Goal: Transaction & Acquisition: Purchase product/service

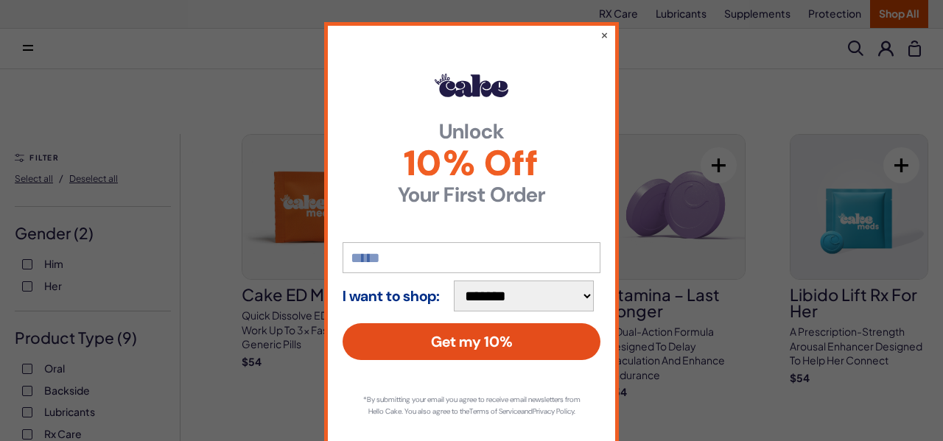
click at [510, 334] on button "Get my 10%" at bounding box center [471, 341] width 258 height 37
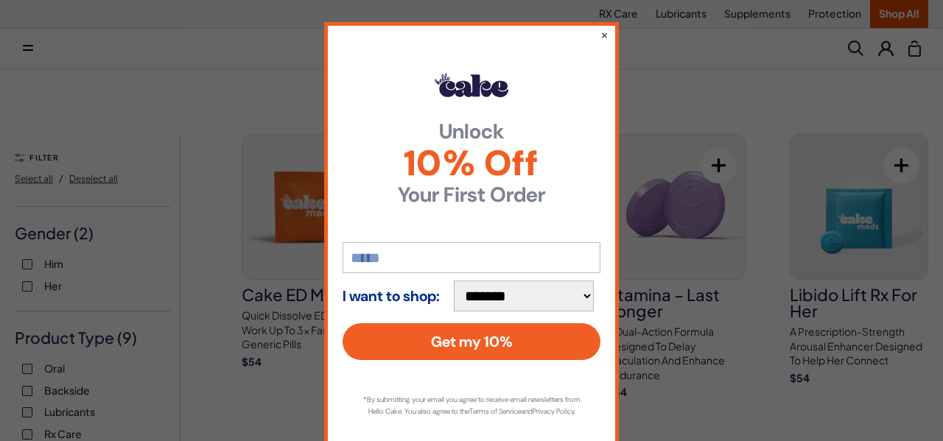
click at [734, 74] on div "**********" at bounding box center [471, 220] width 943 height 441
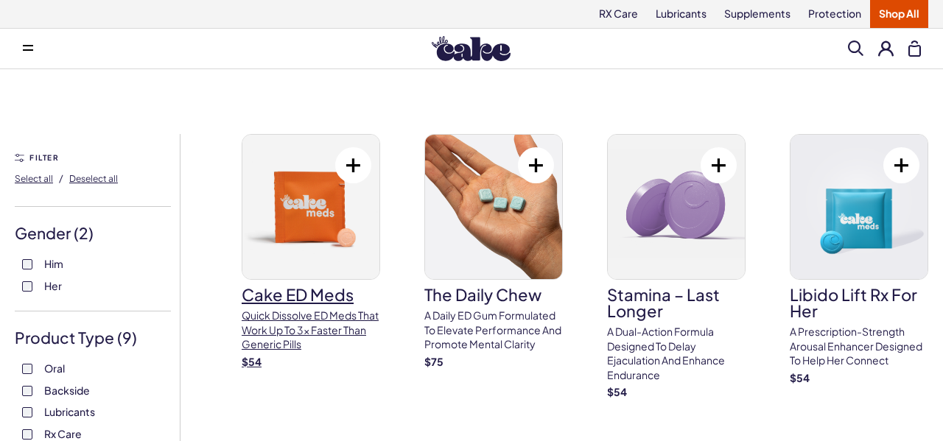
click at [319, 197] on img at bounding box center [310, 207] width 137 height 144
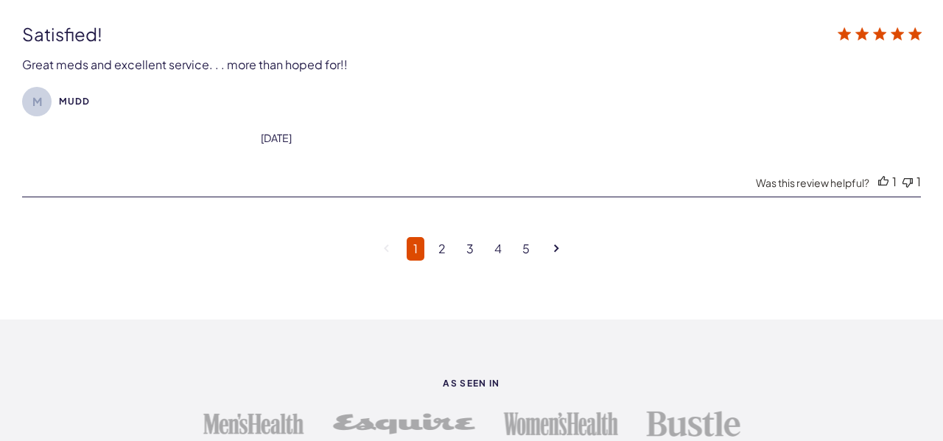
scroll to position [5297, 0]
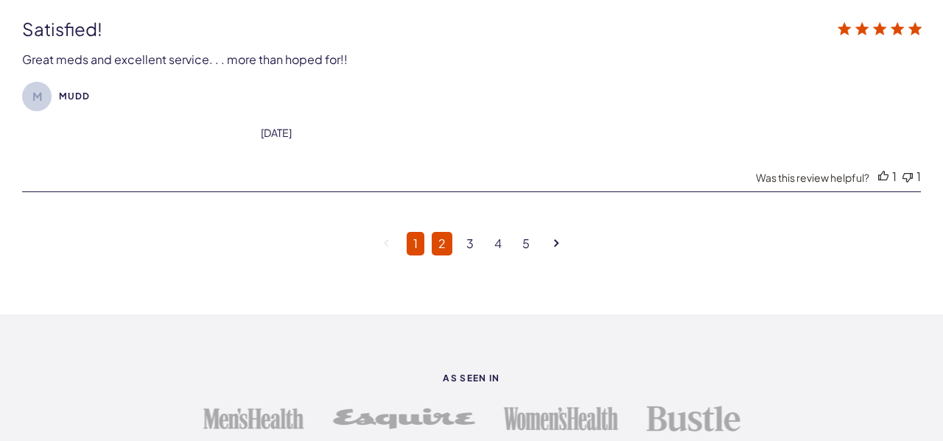
click at [440, 232] on link "2" at bounding box center [442, 244] width 21 height 24
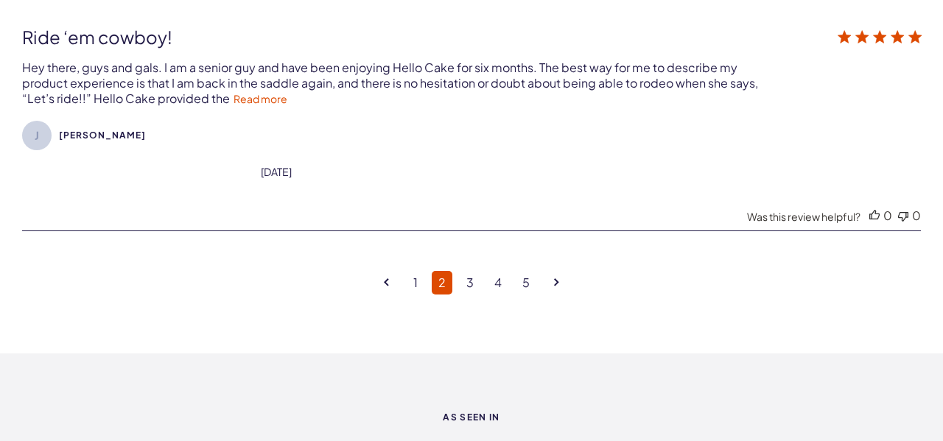
scroll to position [5277, 0]
